Goal: Task Accomplishment & Management: Use online tool/utility

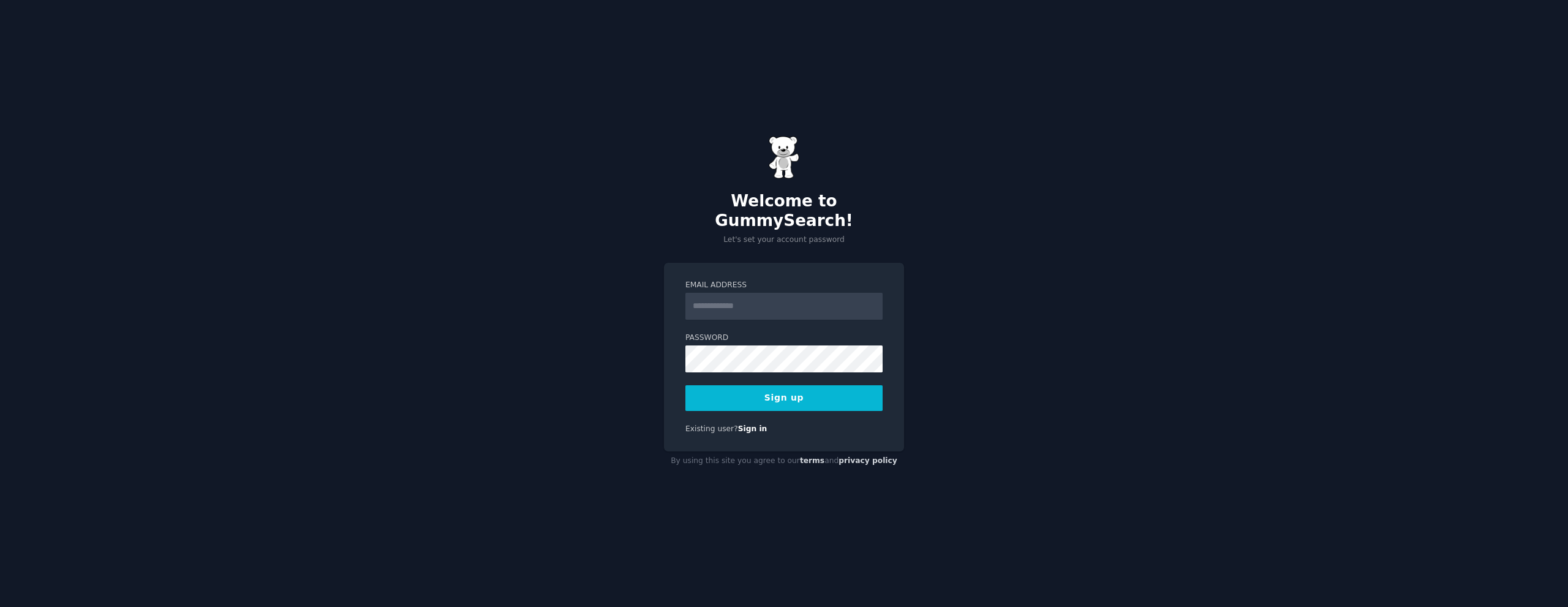
click at [736, 299] on input "Email Address" at bounding box center [784, 306] width 198 height 27
type input "**********"
click at [762, 397] on button "Sign up" at bounding box center [784, 398] width 198 height 26
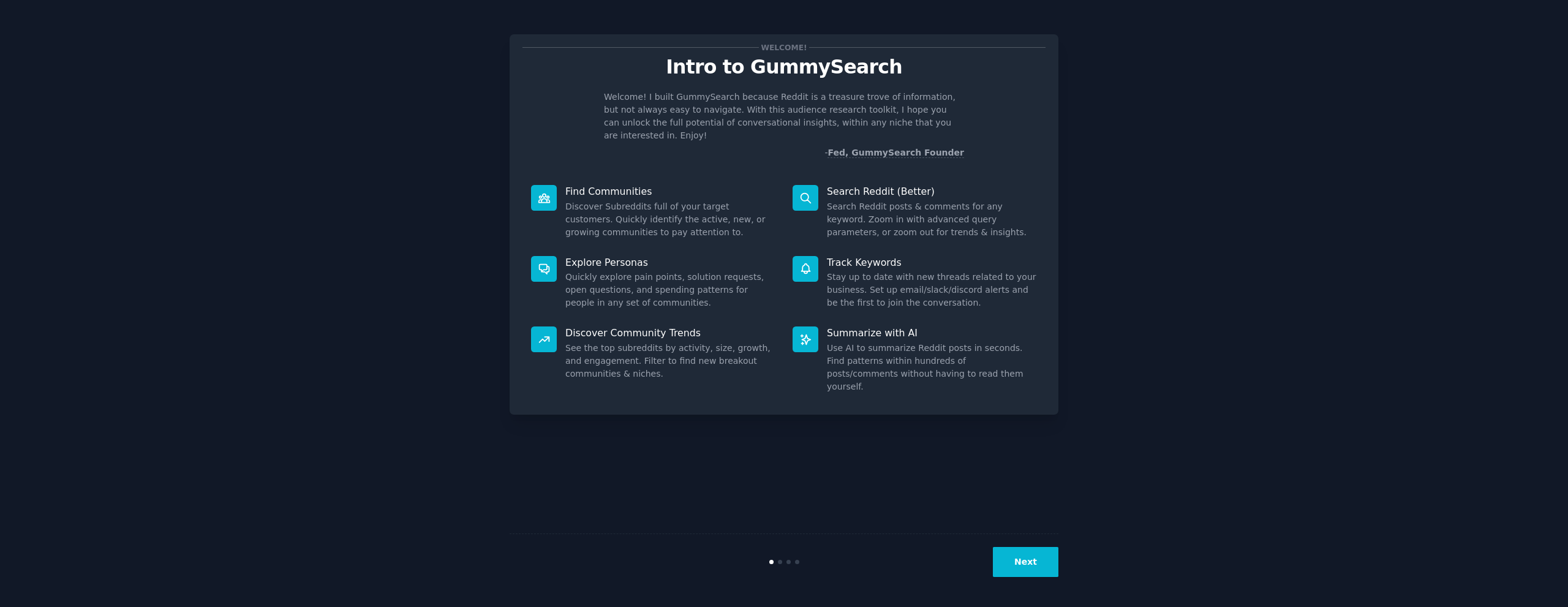
click at [1039, 565] on button "Next" at bounding box center [1026, 562] width 66 height 30
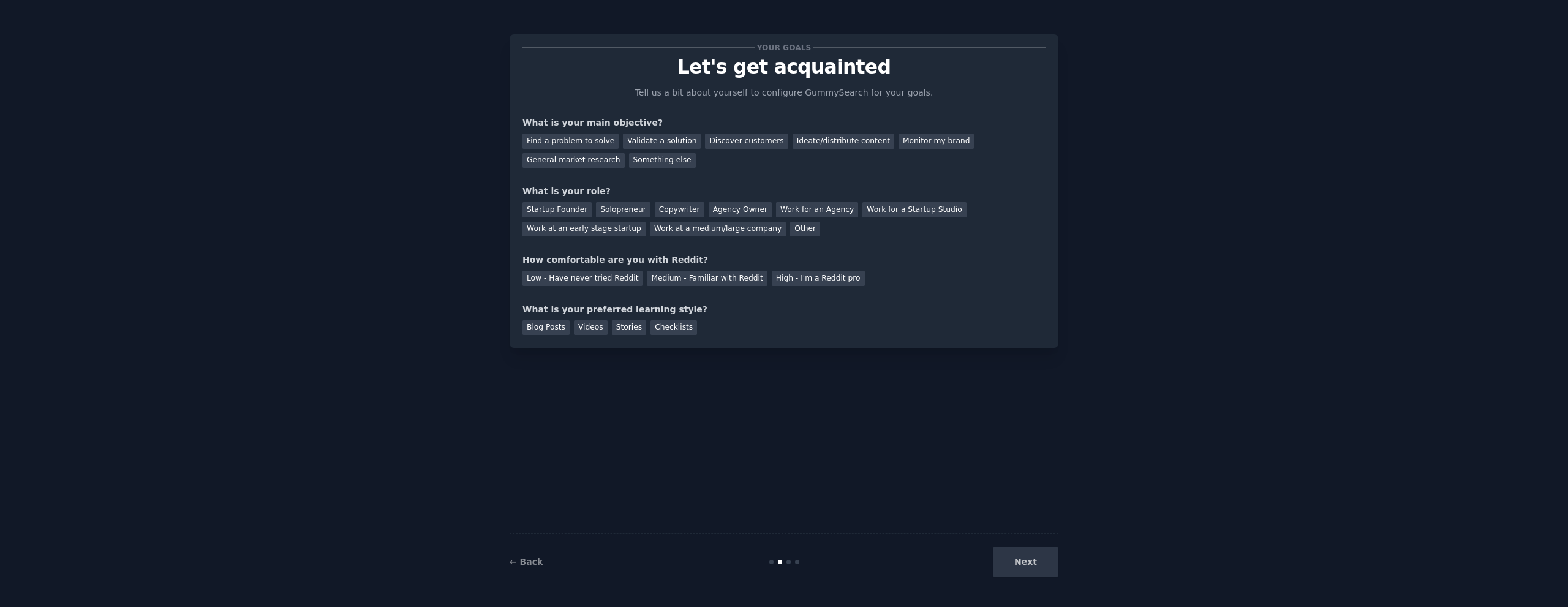
click at [1039, 565] on div "Next" at bounding box center [967, 562] width 183 height 30
click at [575, 137] on div "Find a problem to solve" at bounding box center [570, 141] width 96 height 15
click at [560, 213] on div "Startup Founder" at bounding box center [557, 209] width 69 height 15
click at [576, 276] on div "Low - Have never tried Reddit" at bounding box center [583, 278] width 120 height 15
click at [554, 332] on div "Blog Posts" at bounding box center [546, 328] width 47 height 15
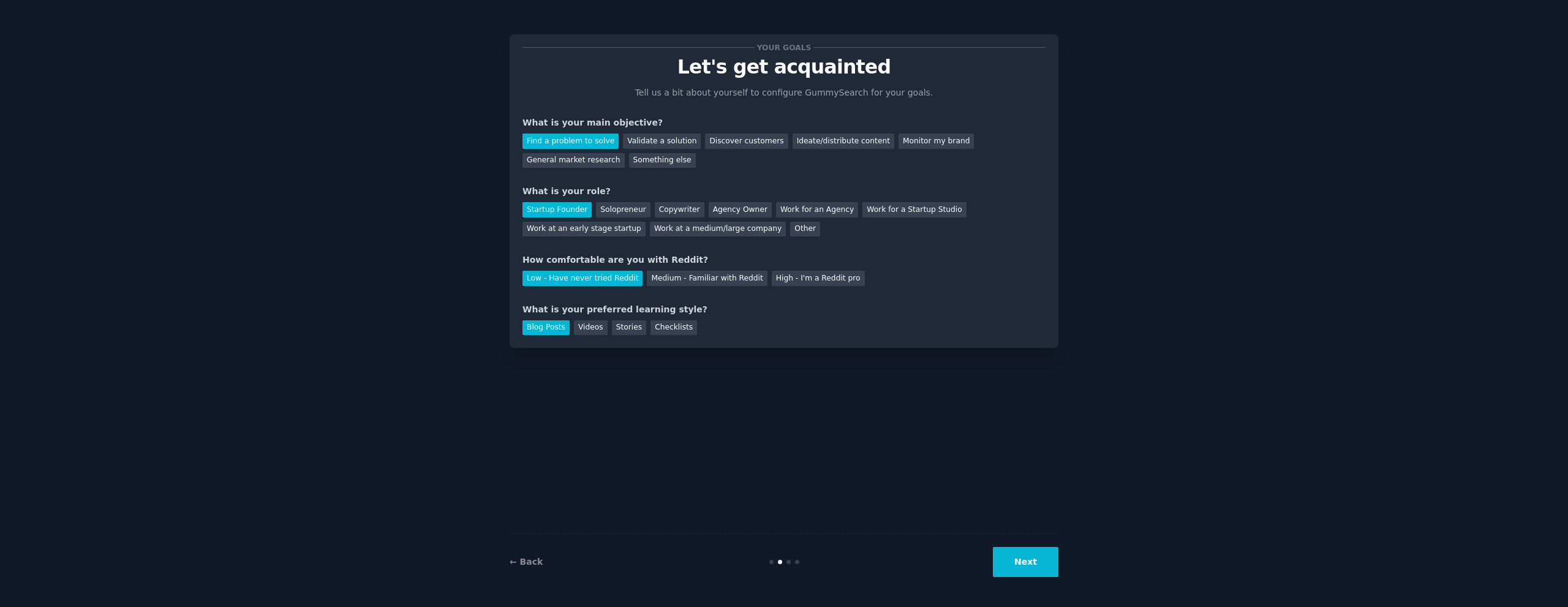
click at [1003, 568] on button "Next" at bounding box center [1026, 562] width 66 height 30
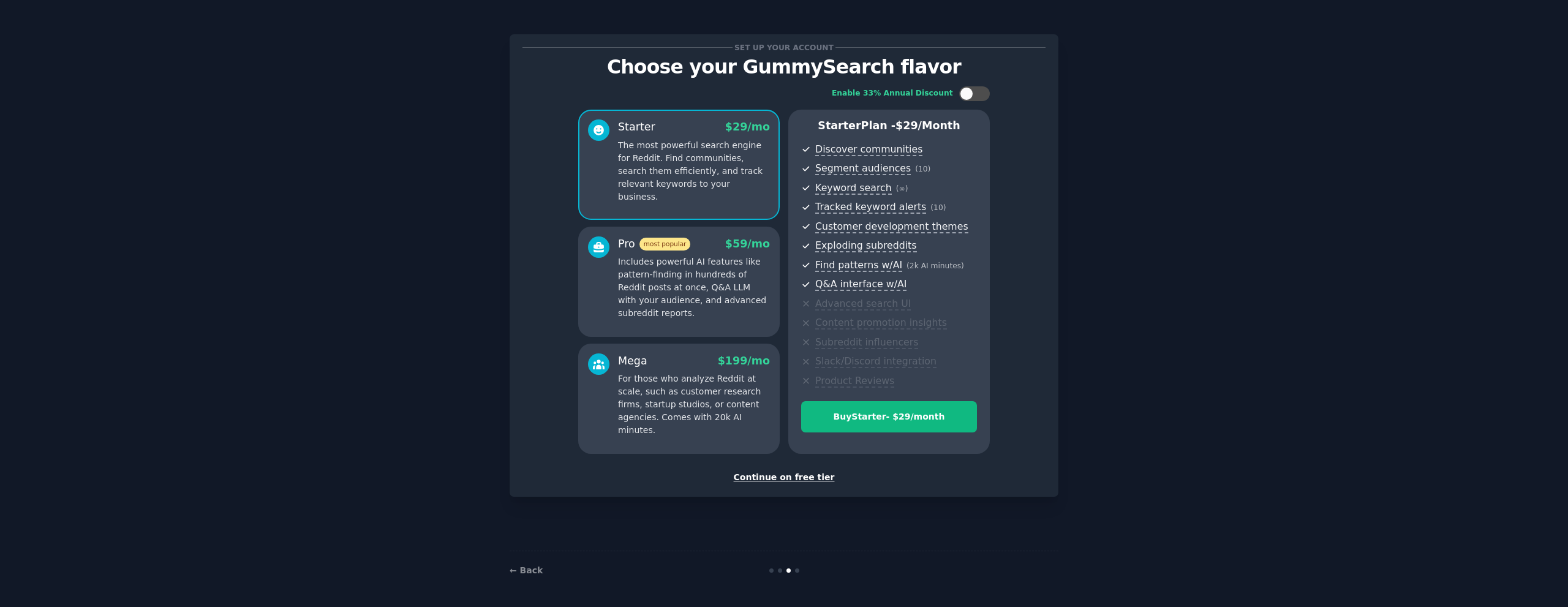
click at [771, 474] on div "Continue on free tier" at bounding box center [784, 477] width 523 height 13
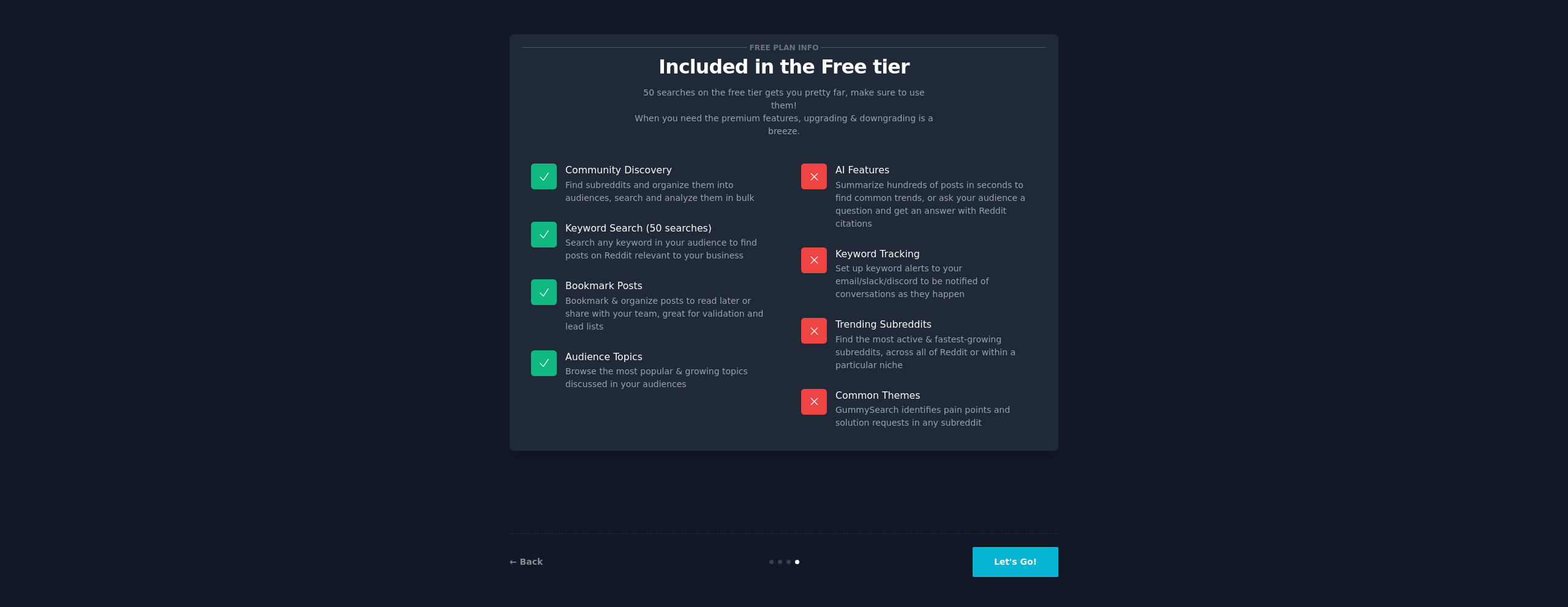
click at [1031, 550] on button "Let's Go!" at bounding box center [1016, 562] width 86 height 30
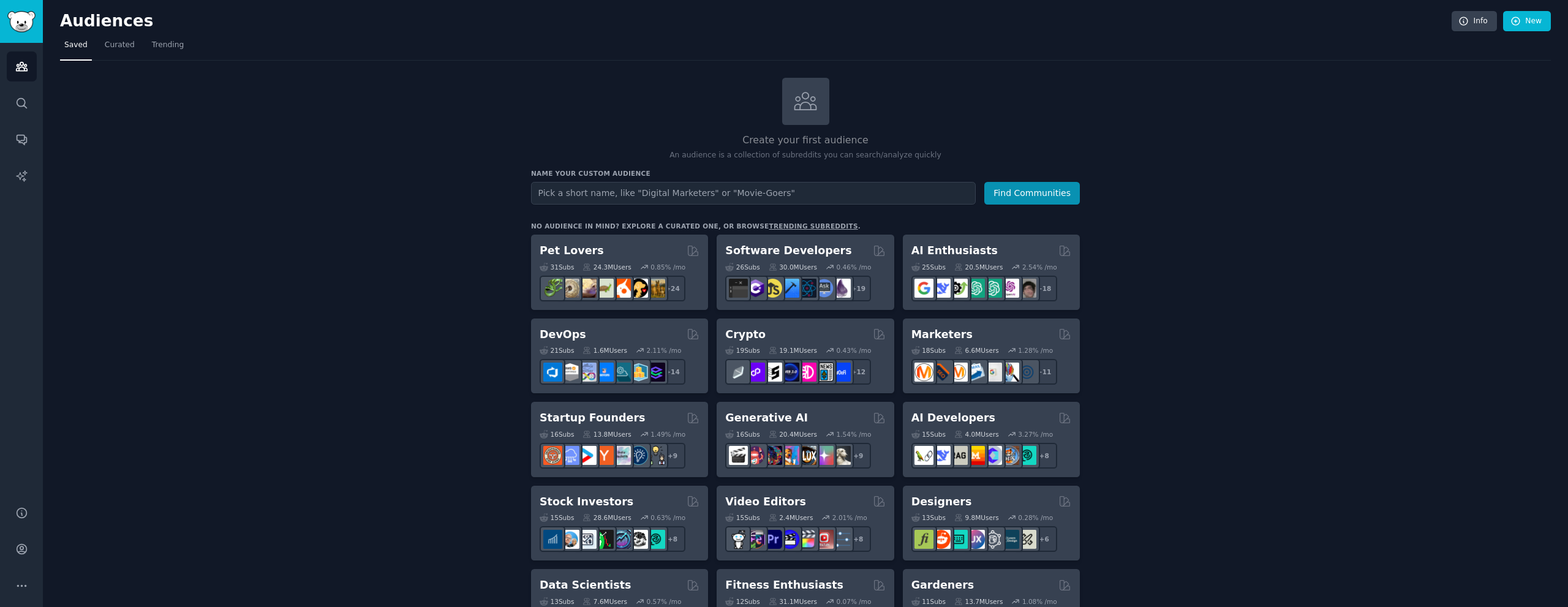
drag, startPoint x: 1014, startPoint y: 252, endPoint x: 406, endPoint y: 28, distance: 648.0
click at [648, 193] on input "text" at bounding box center [753, 193] width 444 height 23
paste input "therapy"
type input "therapy"
click at [1041, 200] on button "Find Communities" at bounding box center [1032, 193] width 96 height 23
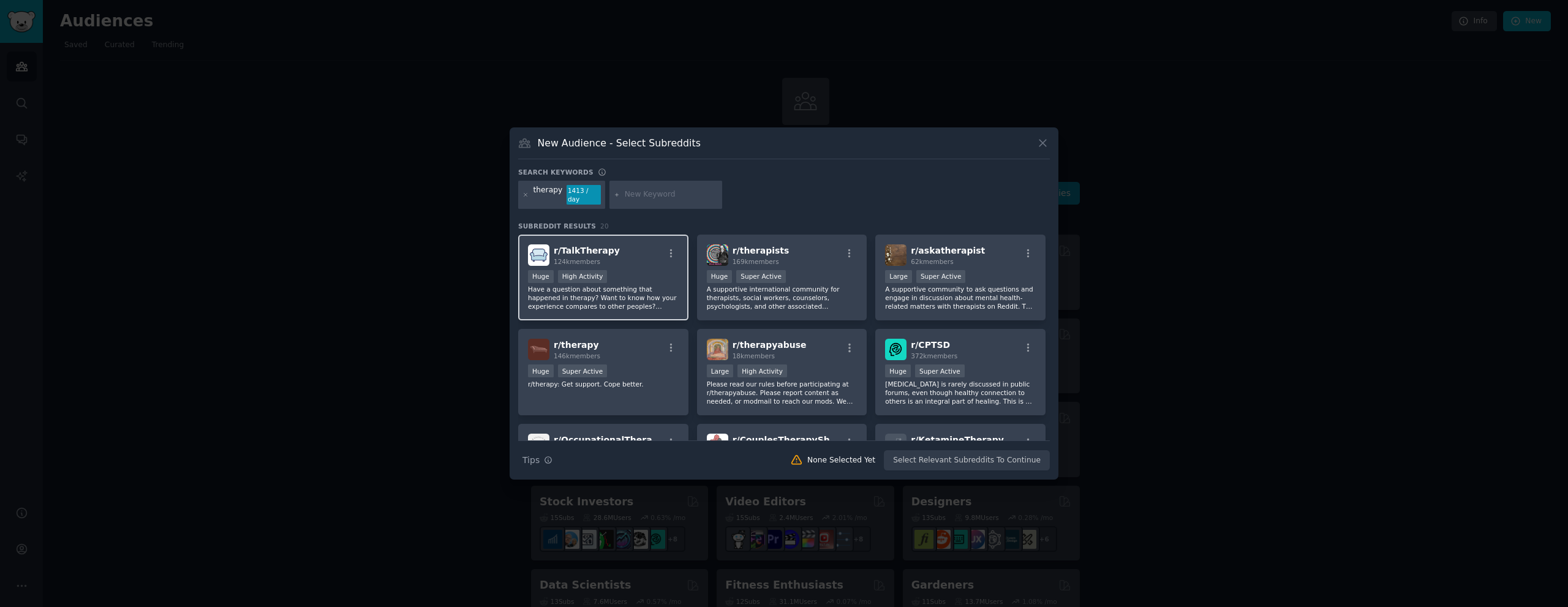
click at [629, 263] on div "r/ TalkTherapy 124k members Huge High Activity Have a question about something …" at bounding box center [603, 278] width 170 height 87
click at [991, 463] on button "Create Audience" at bounding box center [1010, 460] width 81 height 21
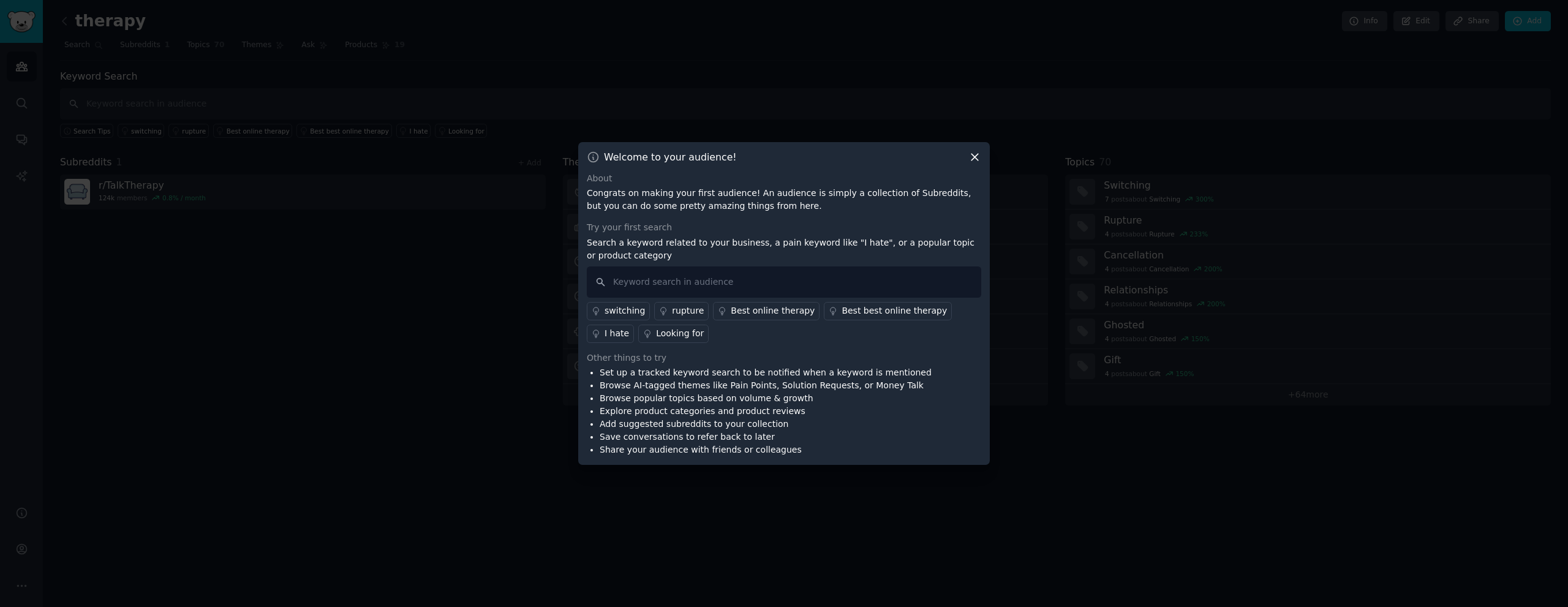
click at [978, 155] on icon at bounding box center [975, 157] width 13 height 13
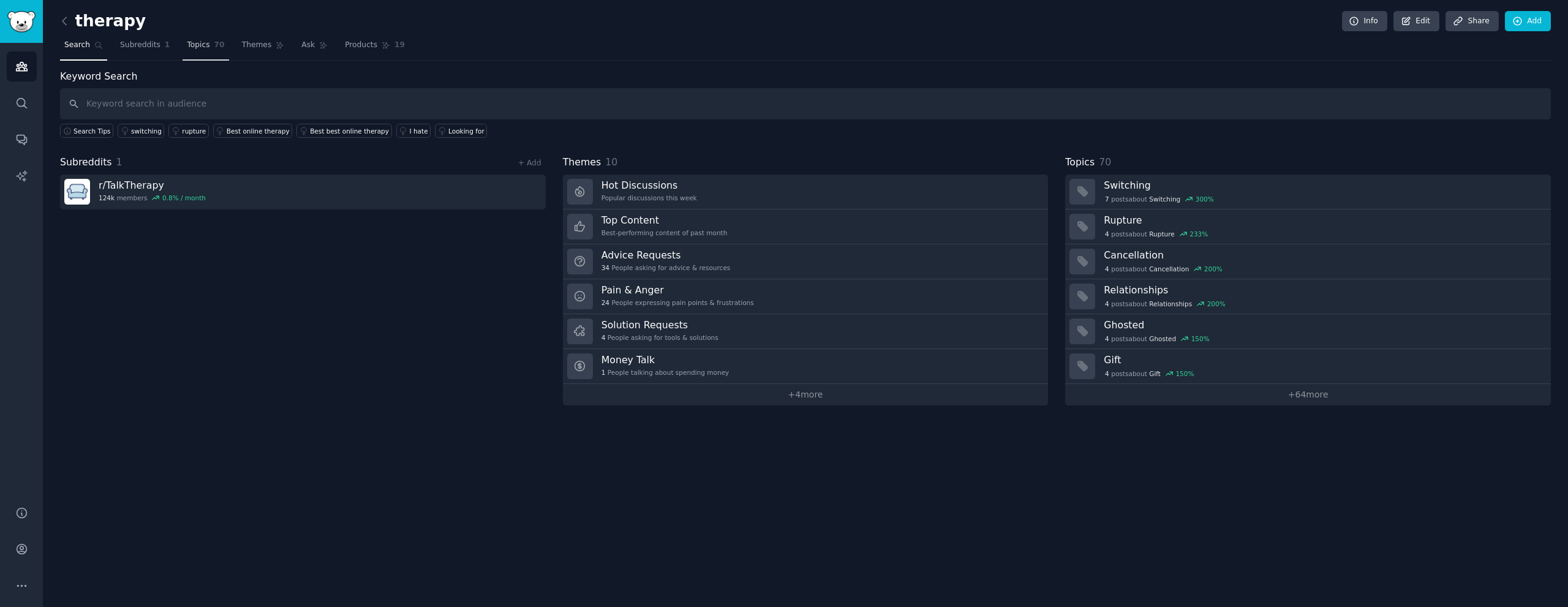
click at [215, 43] on link "Topics 70" at bounding box center [205, 48] width 46 height 25
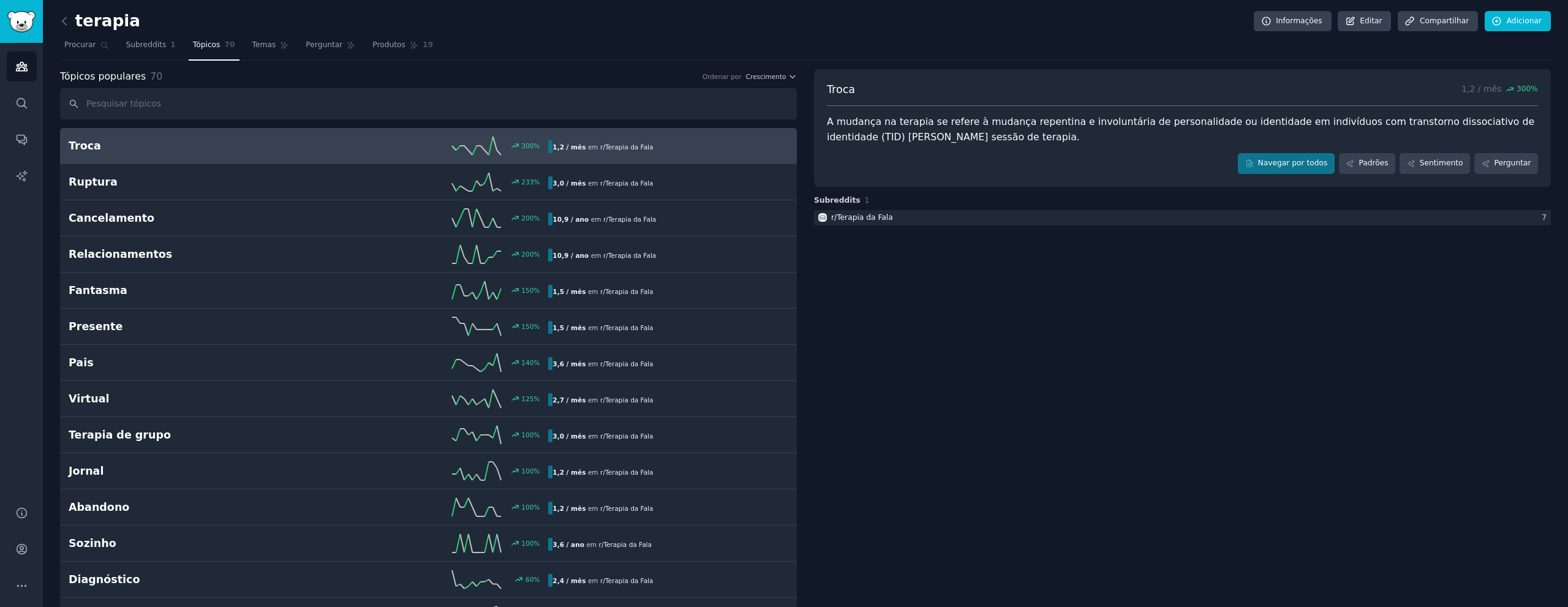
click at [963, 174] on div "Troca 1,2 / mês 300 % A mudança na terapia se refere à mudança repentina e invo…" at bounding box center [1182, 128] width 737 height 117
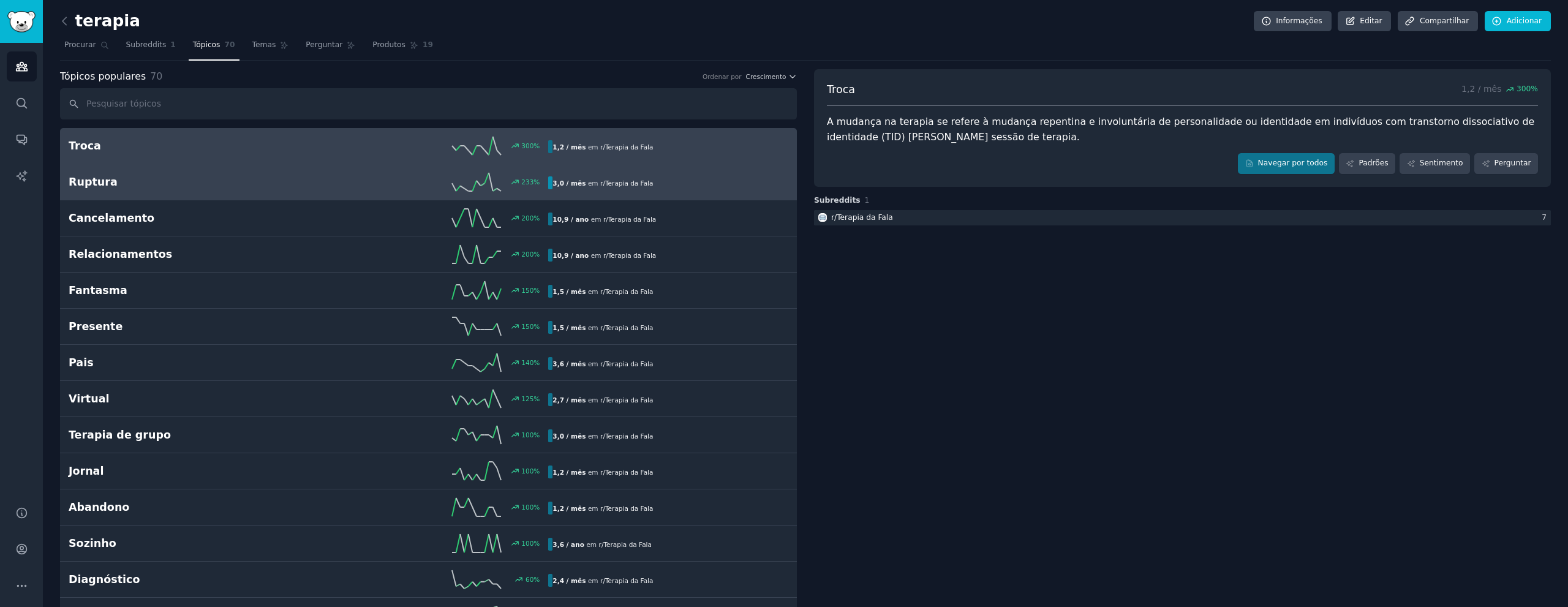
click at [276, 175] on h2 "Ruptura" at bounding box center [189, 182] width 240 height 15
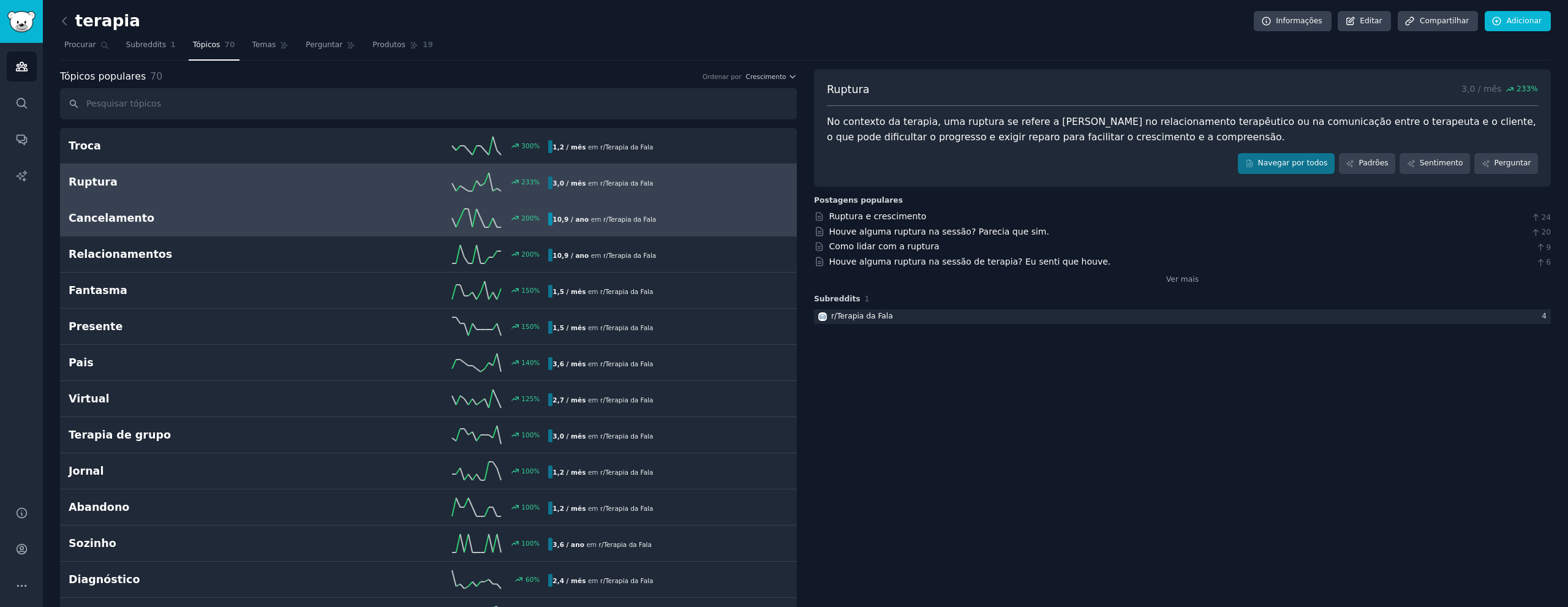
click at [231, 226] on div "Cancelamento 200 % 10,9 / ano em r/ Terapia da Fala Aumento de 200% nas menções…" at bounding box center [429, 218] width 720 height 19
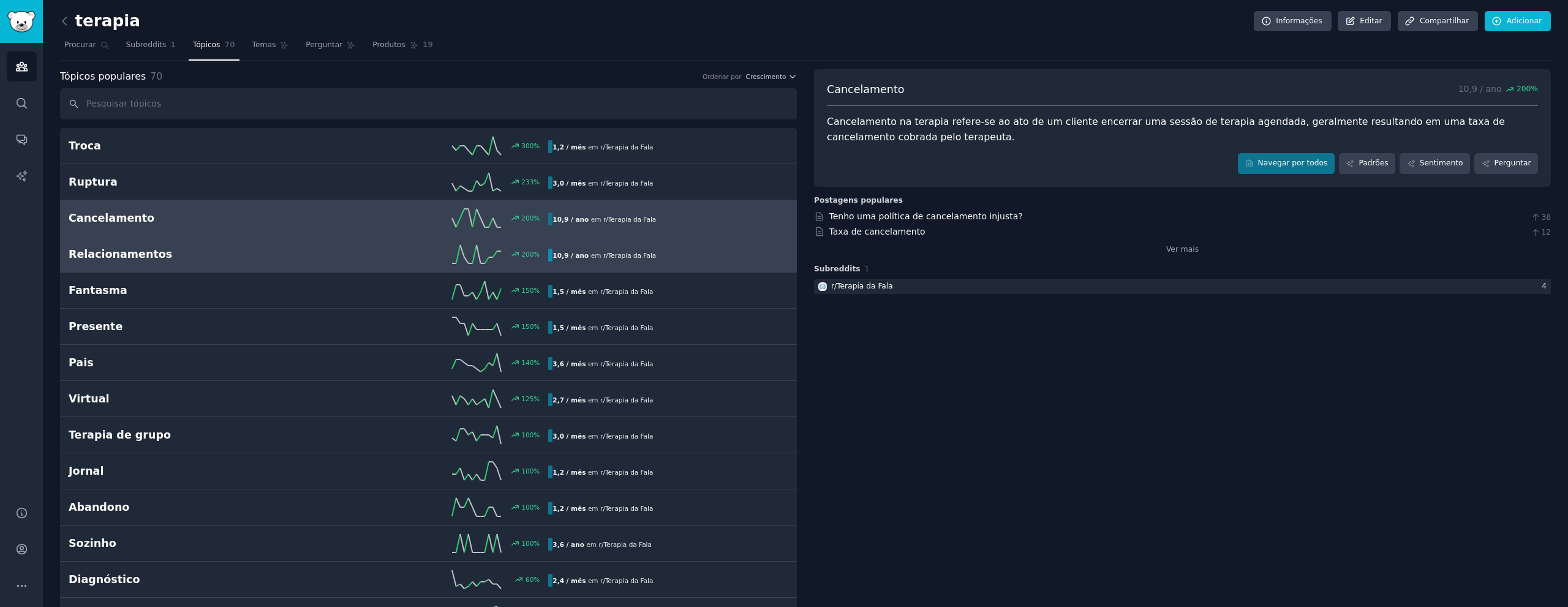
click at [202, 263] on link "Relacionamentos 200 % 10,9 / ano em r/ Terapia da Fala" at bounding box center [429, 254] width 737 height 36
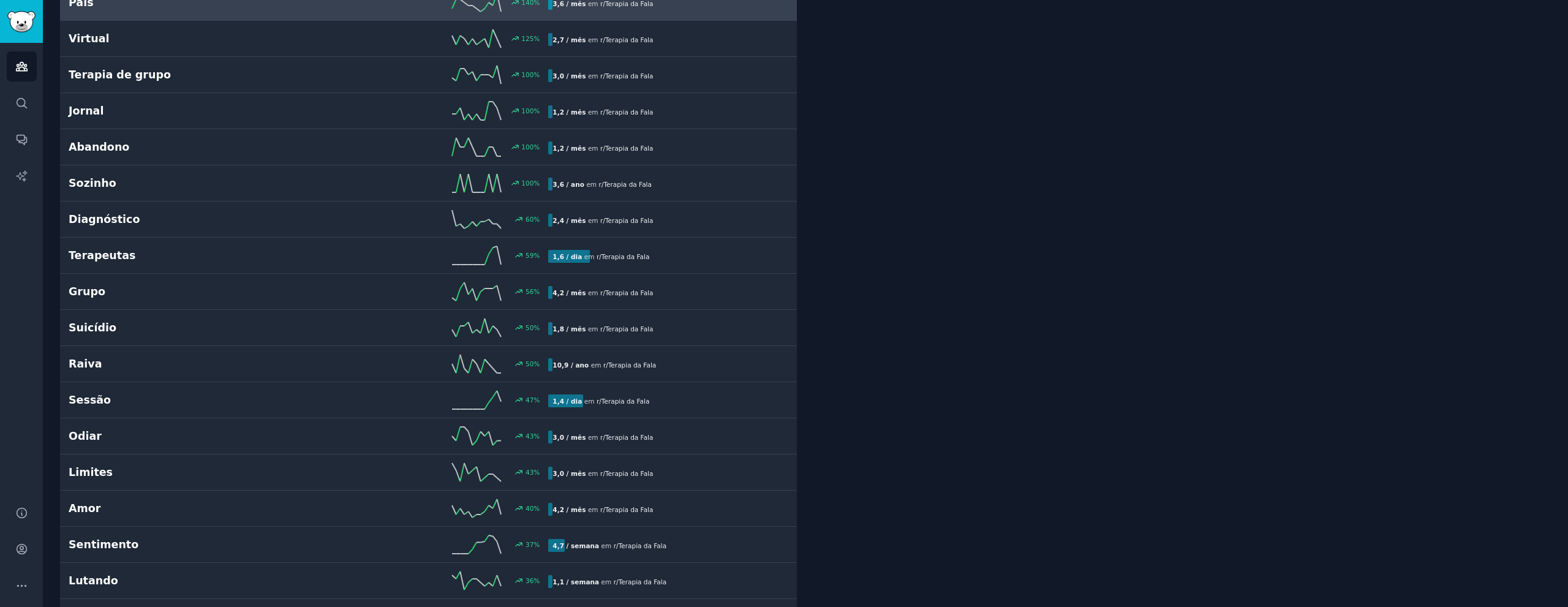
scroll to position [368, 0]
